Goal: Find contact information: Find contact information

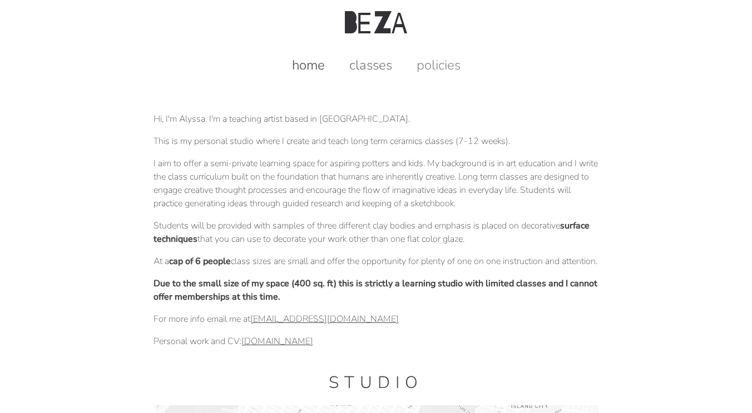
click at [367, 66] on link "classes" at bounding box center [370, 65] width 65 height 18
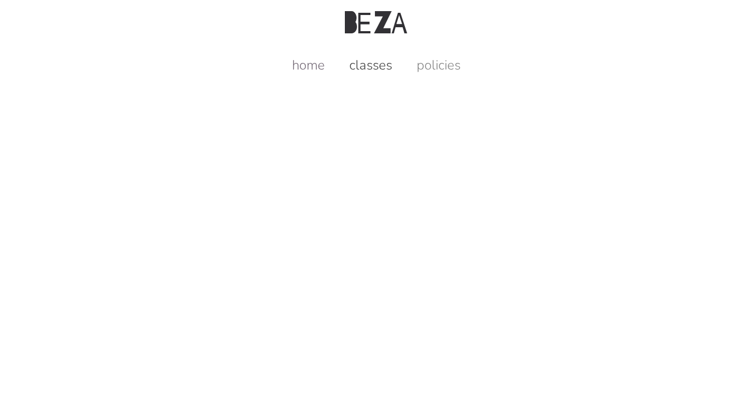
click at [312, 73] on link "home" at bounding box center [308, 65] width 55 height 18
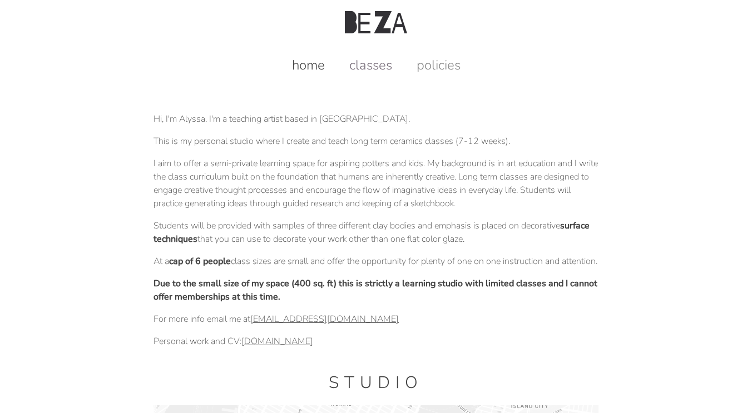
click at [375, 62] on link "classes" at bounding box center [370, 65] width 65 height 18
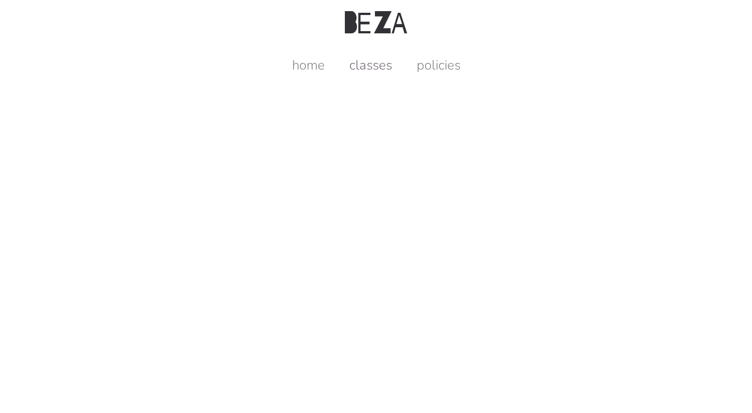
click at [377, 69] on link "classes" at bounding box center [370, 65] width 65 height 18
click at [438, 74] on link "policies" at bounding box center [438, 65] width 66 height 18
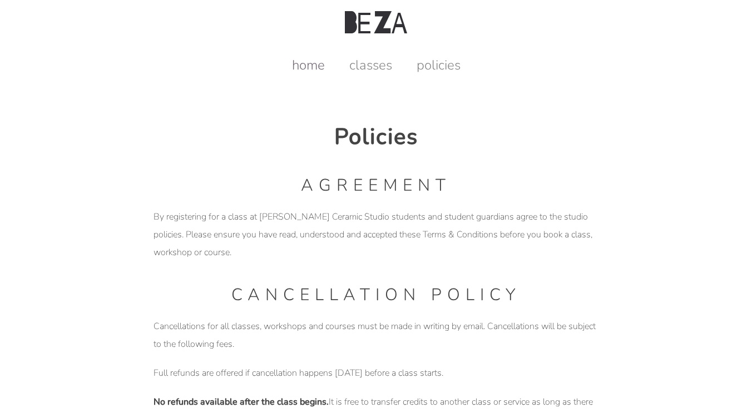
click at [304, 65] on link "home" at bounding box center [308, 65] width 55 height 18
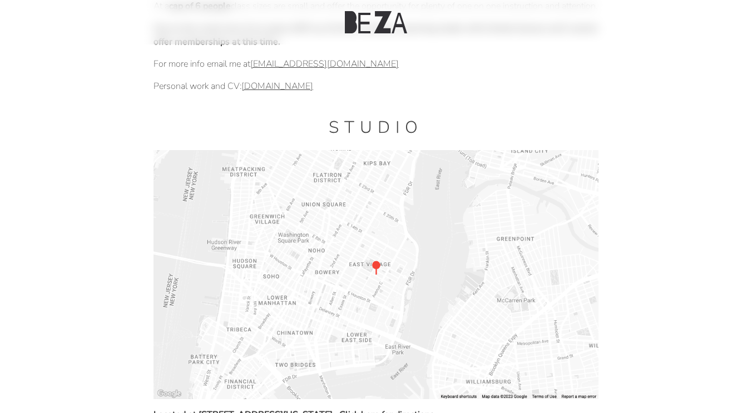
scroll to position [301, 0]
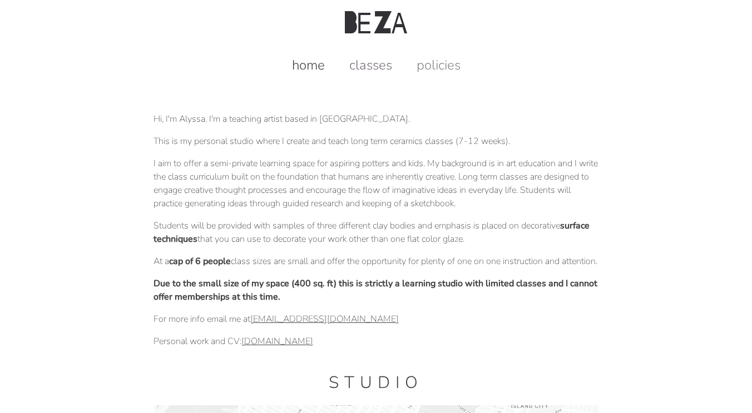
click at [365, 68] on link "classes" at bounding box center [370, 65] width 65 height 18
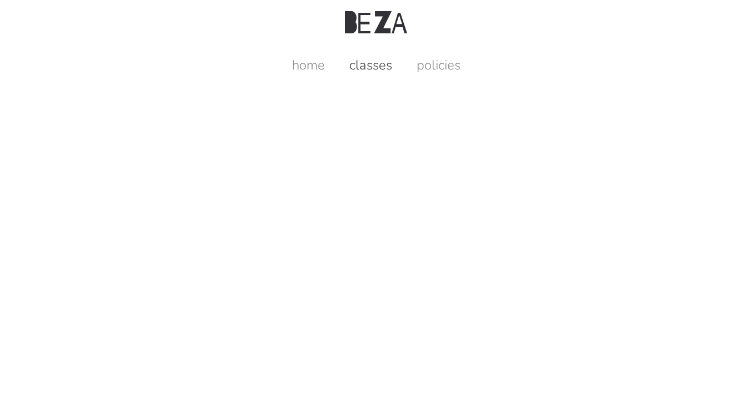
click at [315, 78] on div at bounding box center [375, 133] width 445 height 118
click at [313, 52] on div "home classes policies" at bounding box center [376, 58] width 728 height 29
click at [313, 59] on link "home" at bounding box center [308, 65] width 55 height 18
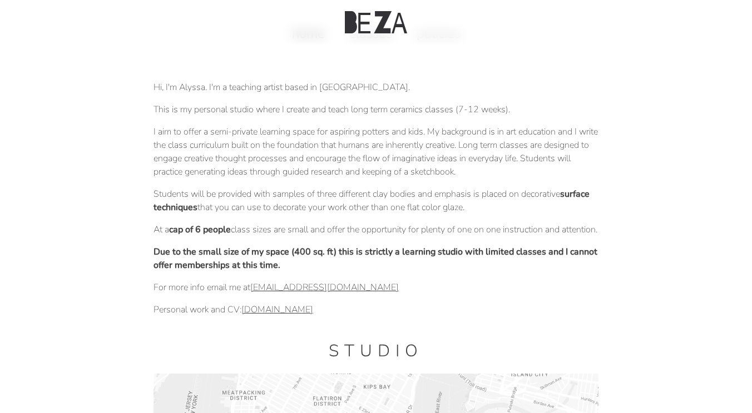
scroll to position [42, 0]
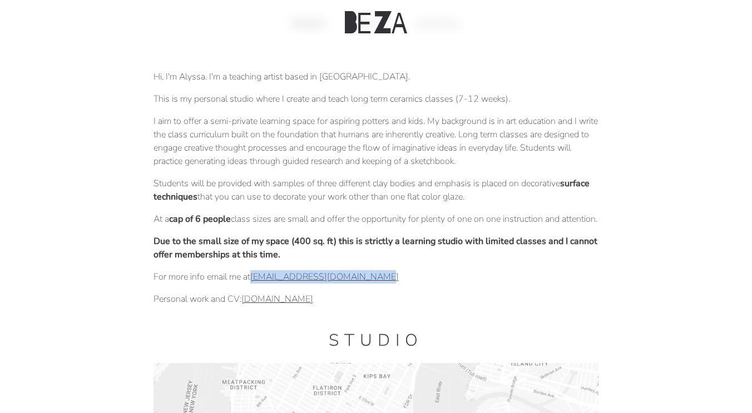
drag, startPoint x: 391, startPoint y: 292, endPoint x: 253, endPoint y: 293, distance: 137.9
click at [253, 283] on p "For more info email me at [EMAIL_ADDRESS][DOMAIN_NAME]" at bounding box center [375, 276] width 445 height 13
copy link "[EMAIL_ADDRESS][DOMAIN_NAME]"
